Goal: Find specific page/section: Find specific page/section

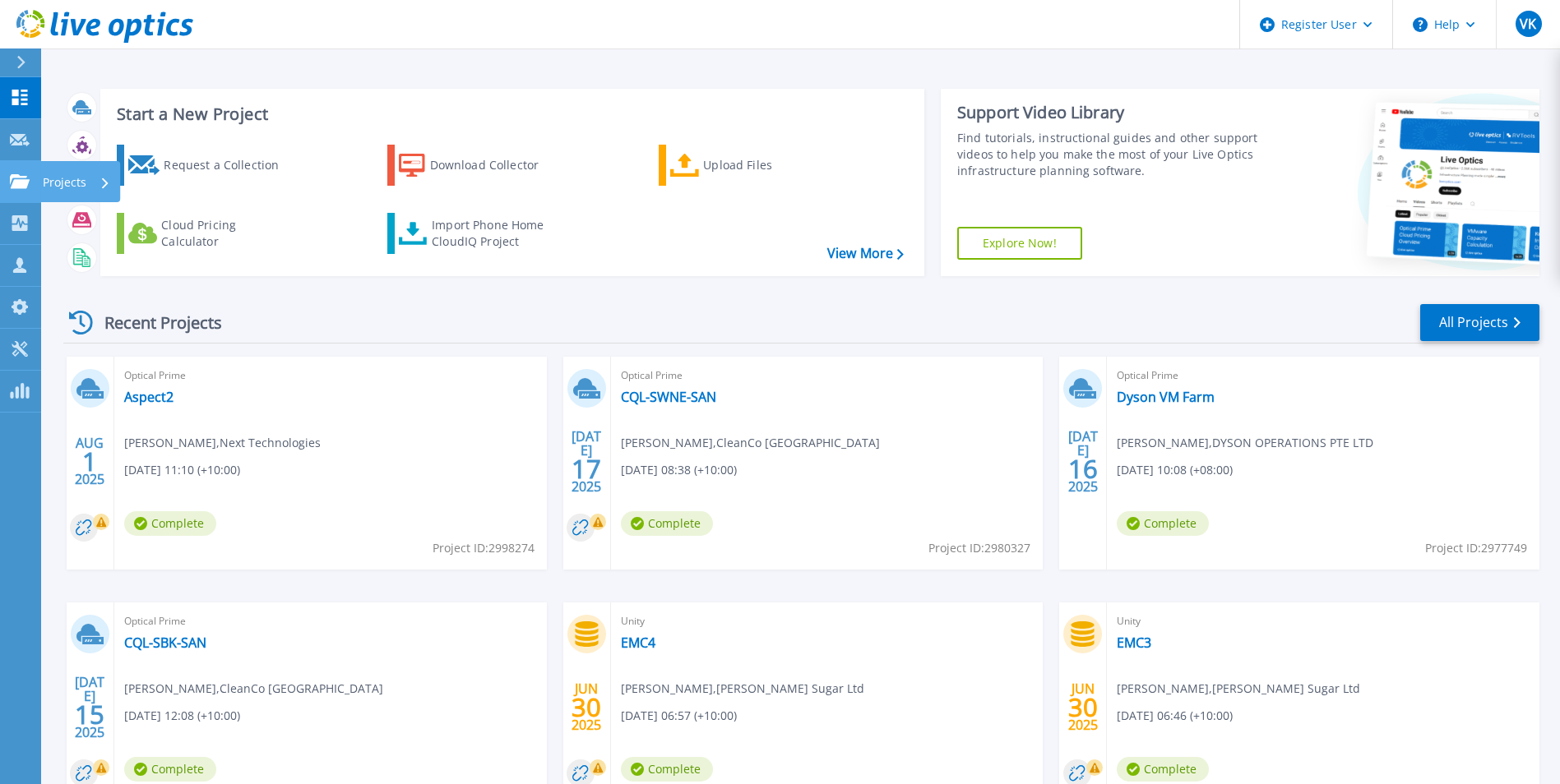
click at [13, 176] on icon at bounding box center [20, 182] width 20 height 14
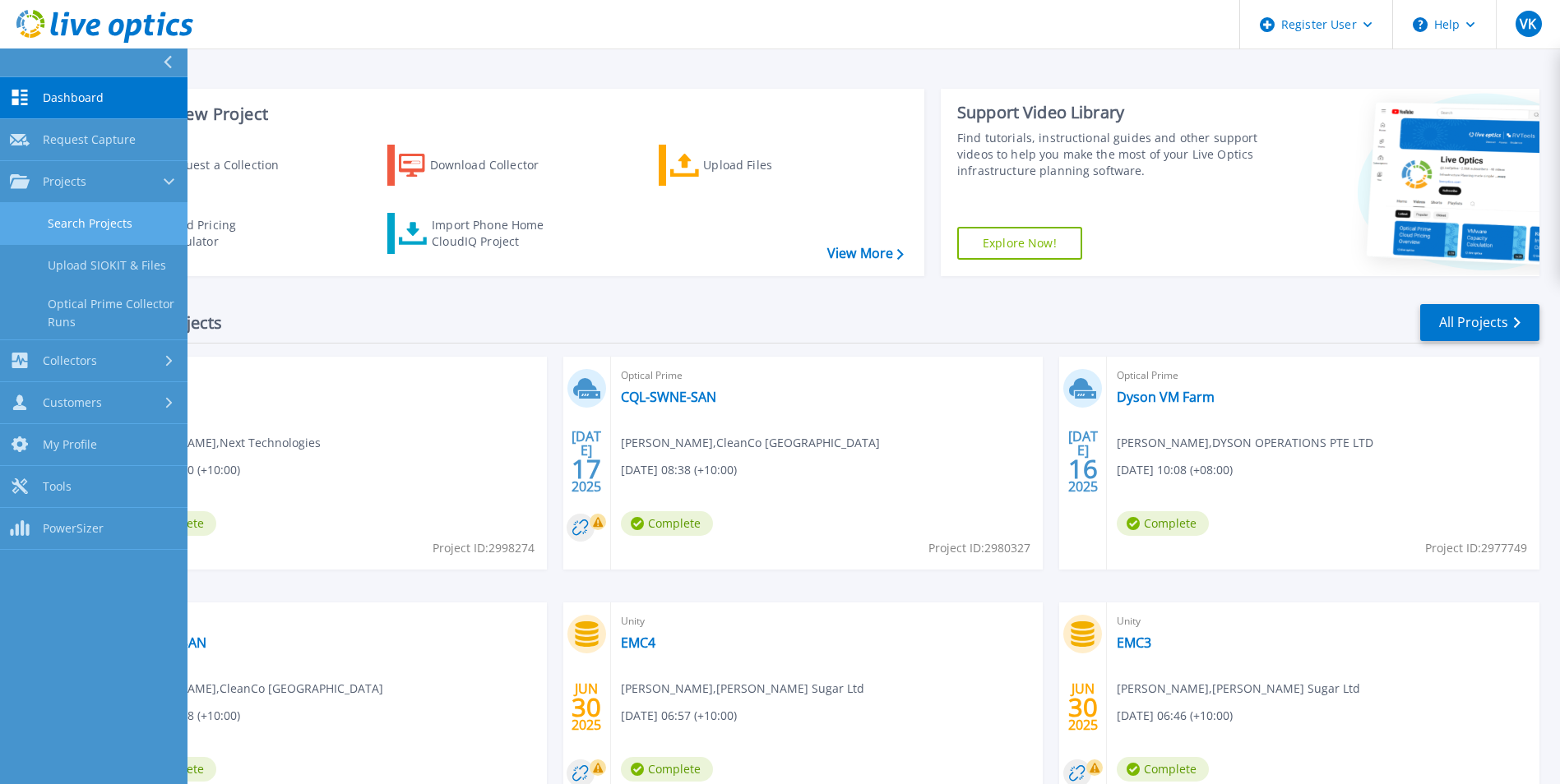
click at [121, 225] on link "Search Projects" at bounding box center [94, 224] width 187 height 42
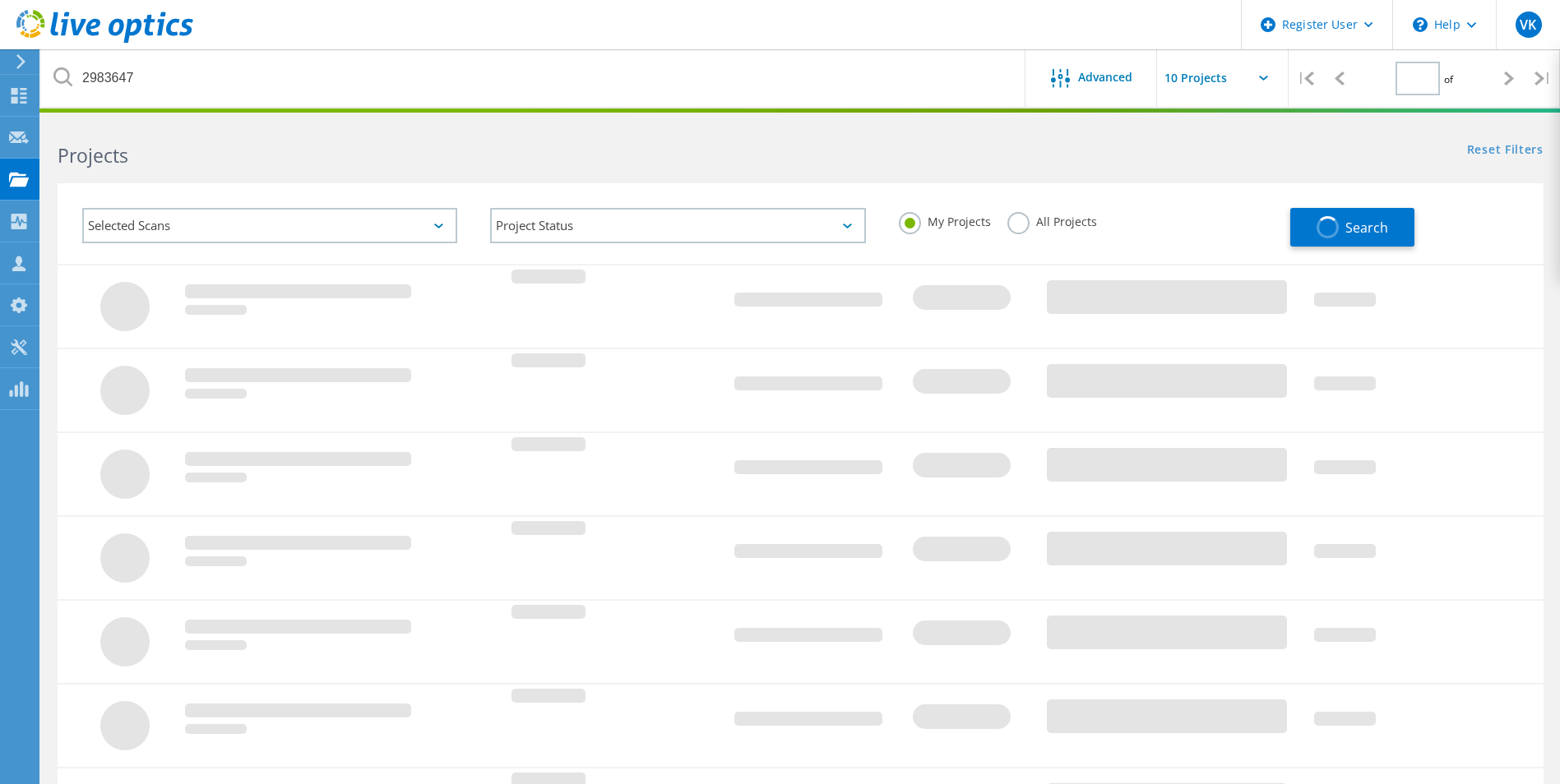
type input "1"
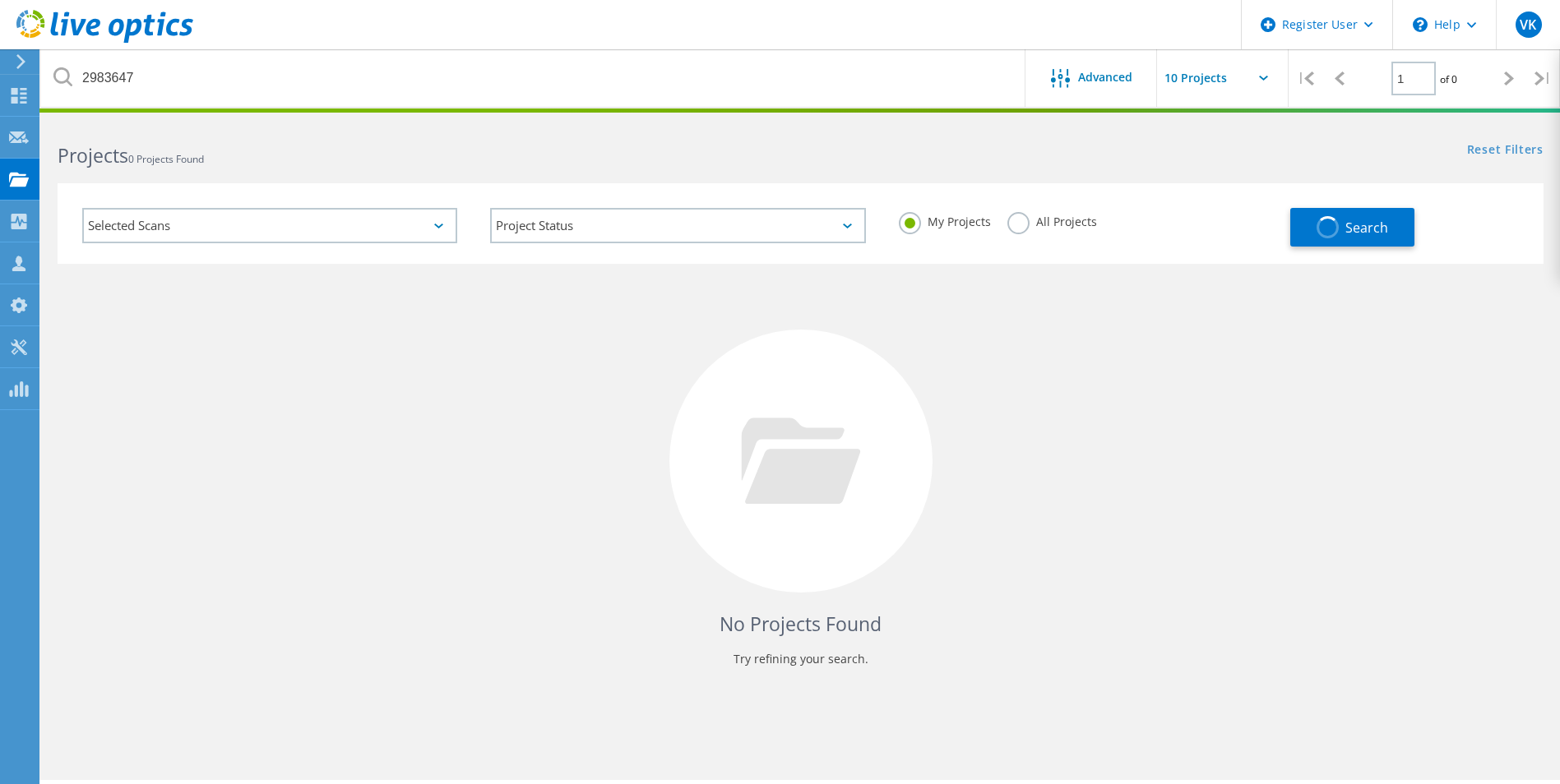
click at [1052, 217] on label "All Projects" at bounding box center [1052, 220] width 90 height 16
click at [0, 0] on input "All Projects" at bounding box center [0, 0] width 0 height 0
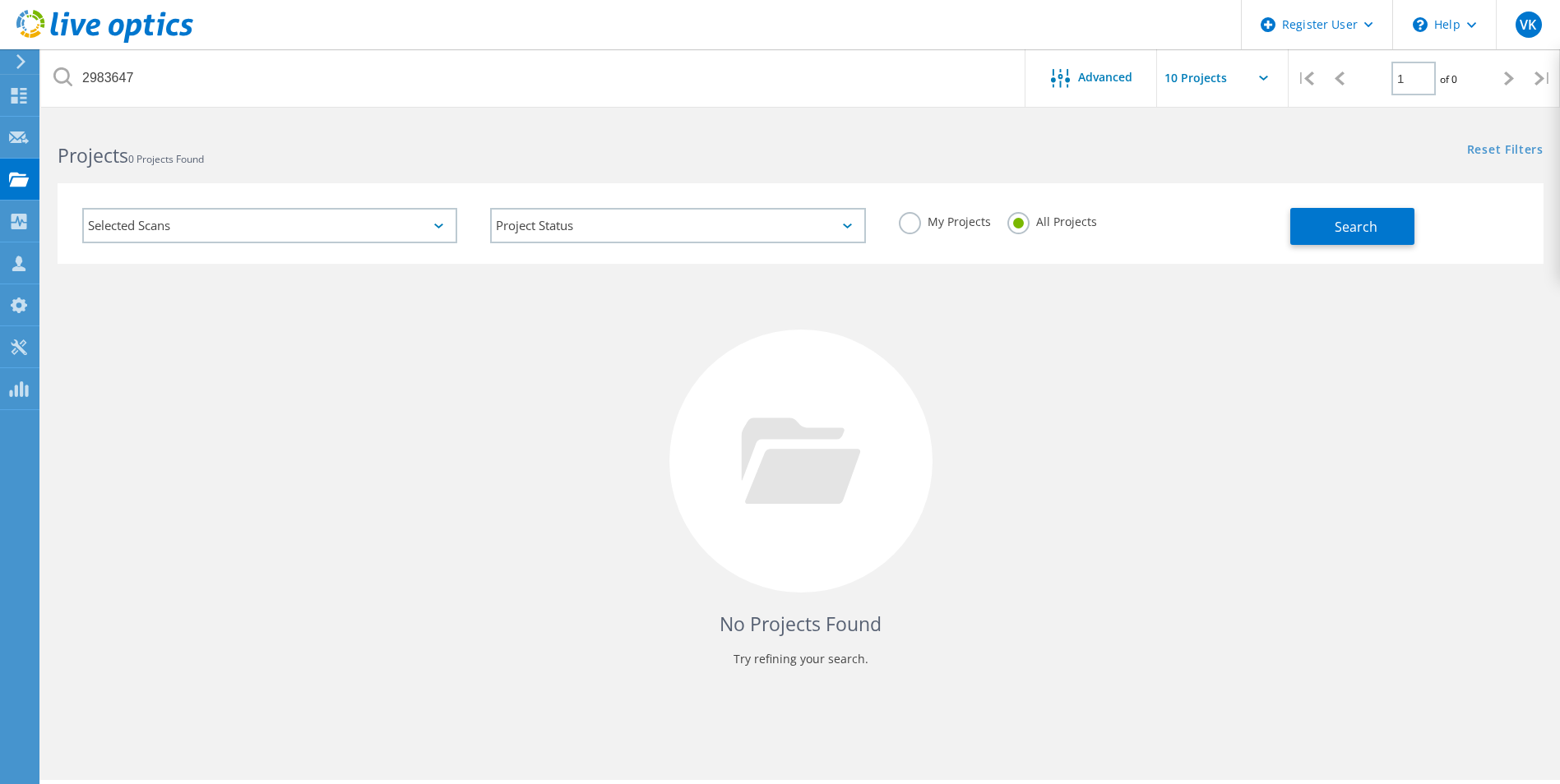
drag, startPoint x: 1342, startPoint y: 227, endPoint x: 1162, endPoint y: 306, distance: 196.6
click at [1341, 229] on span "Search" at bounding box center [1356, 226] width 43 height 18
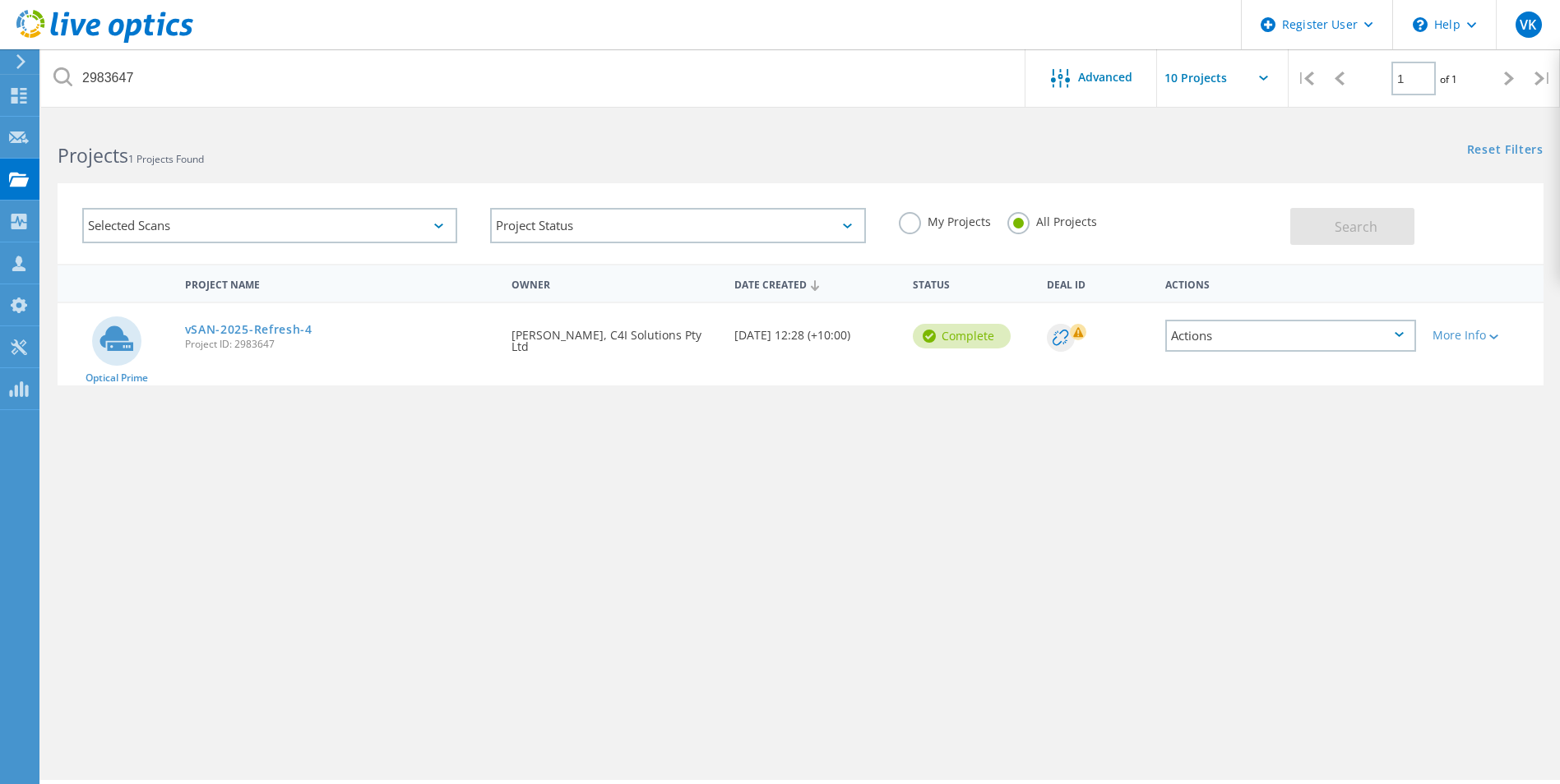
drag, startPoint x: 244, startPoint y: 330, endPoint x: 699, endPoint y: 339, distance: 455.1
click at [244, 330] on link "vSAN-2025-Refresh-4" at bounding box center [249, 329] width 127 height 12
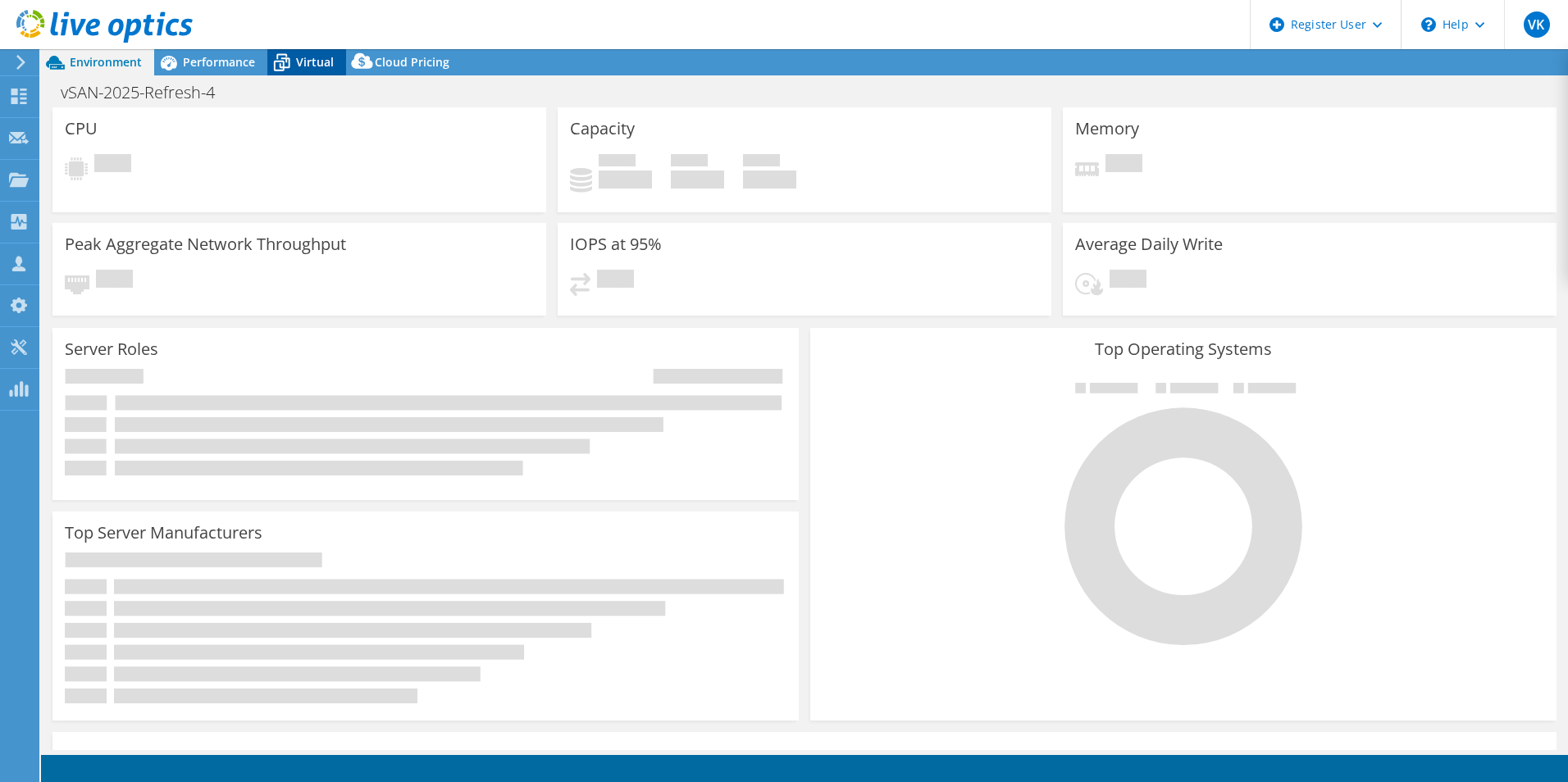
click at [313, 56] on span "Virtual" at bounding box center [315, 62] width 37 height 16
select select "[GEOGRAPHIC_DATA]"
select select "AUD"
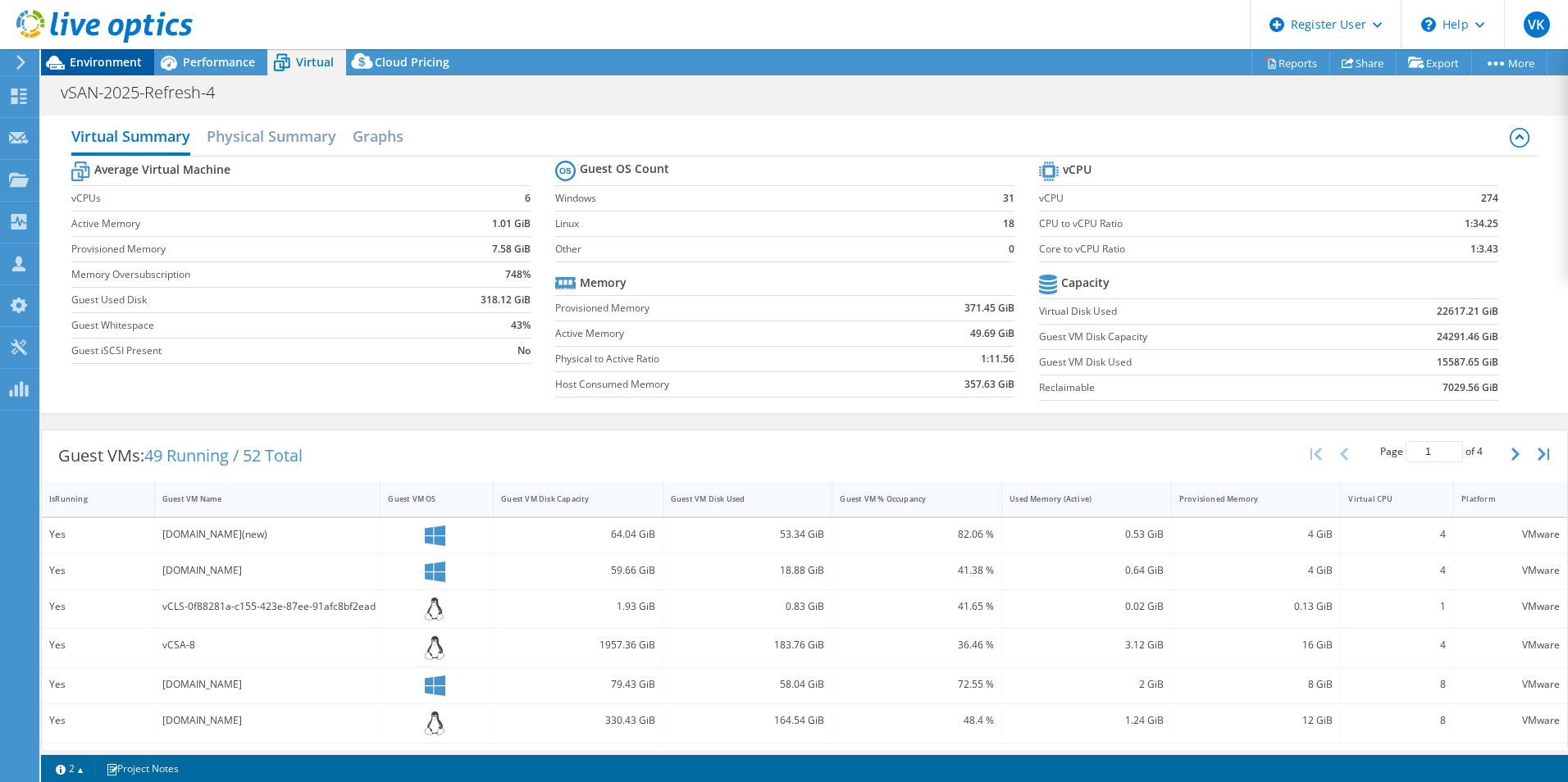
click at [96, 65] on span "Environment" at bounding box center [105, 62] width 72 height 16
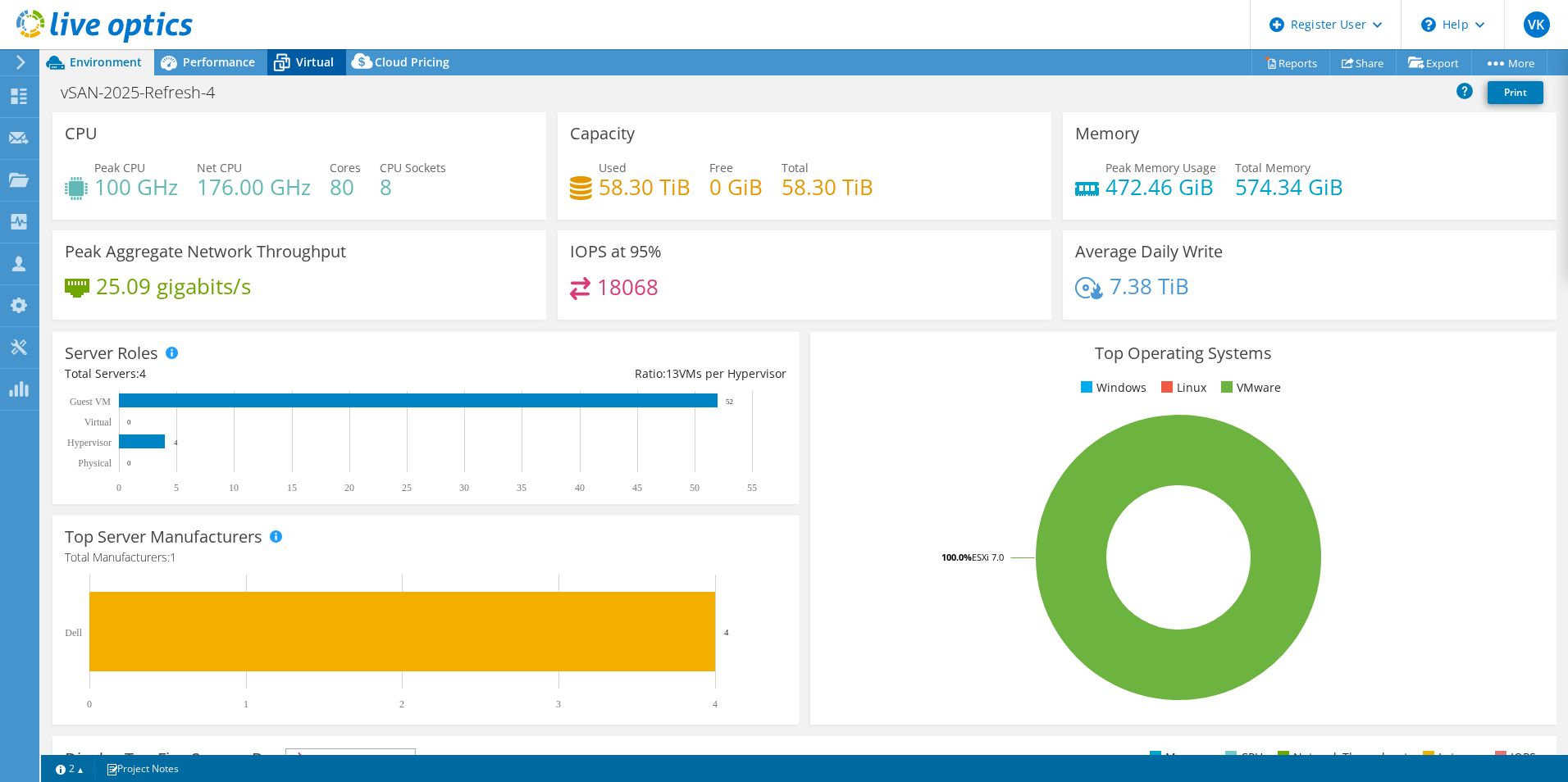
click at [327, 63] on span "Virtual" at bounding box center [315, 62] width 37 height 16
